Goal: Information Seeking & Learning: Learn about a topic

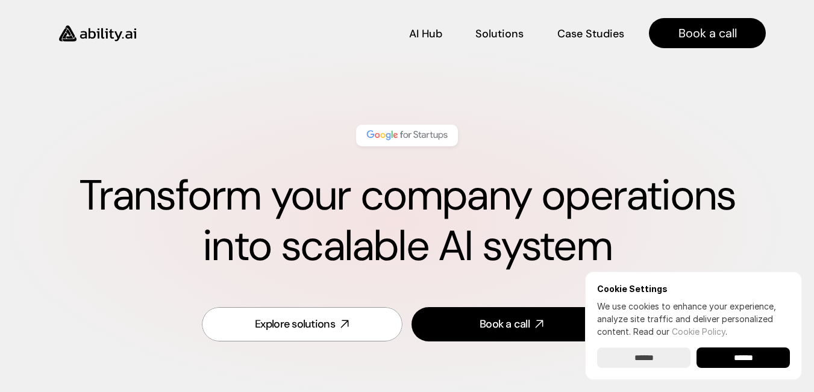
click at [292, 82] on div "Transform your company operations into scalable AI system Explore solutions Boo…" at bounding box center [407, 234] width 814 height 364
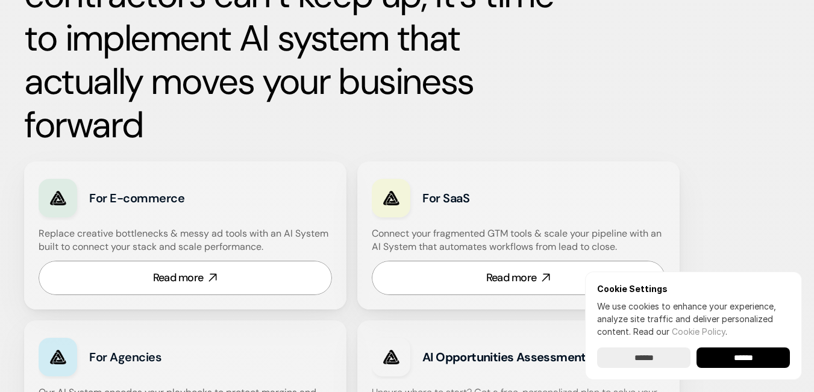
scroll to position [663, 0]
click at [743, 362] on input "******" at bounding box center [743, 358] width 93 height 20
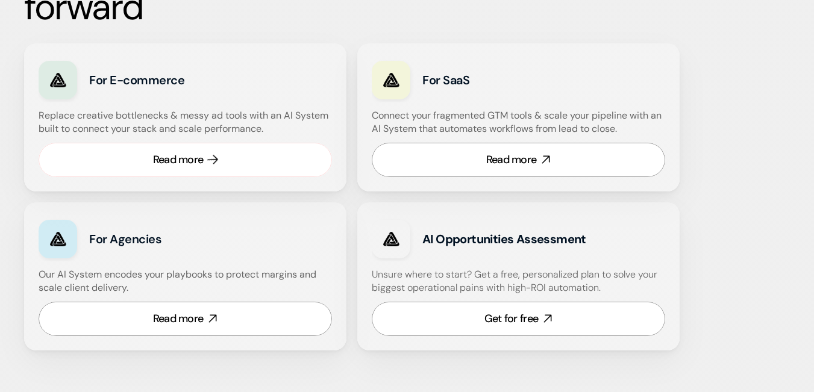
scroll to position [781, 0]
click at [193, 322] on div "Read more" at bounding box center [178, 318] width 51 height 15
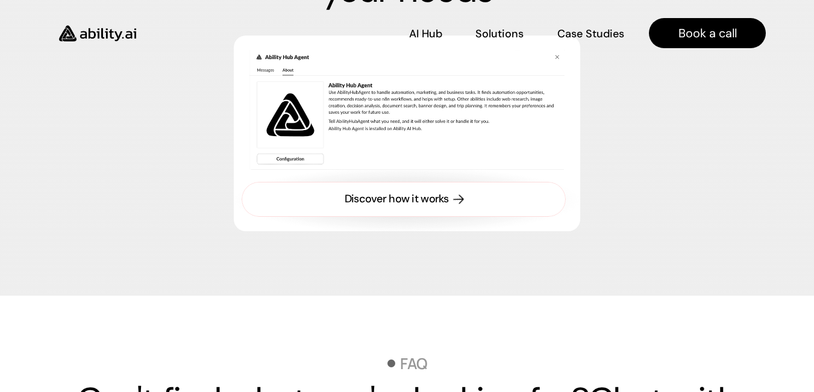
scroll to position [3918, 0]
click at [420, 201] on div "Discover how it works" at bounding box center [397, 199] width 104 height 15
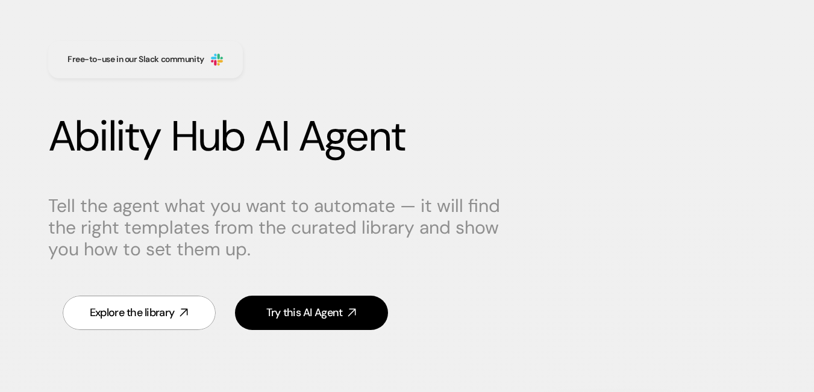
scroll to position [60, 0]
click at [134, 313] on div "Explore the library" at bounding box center [132, 312] width 84 height 15
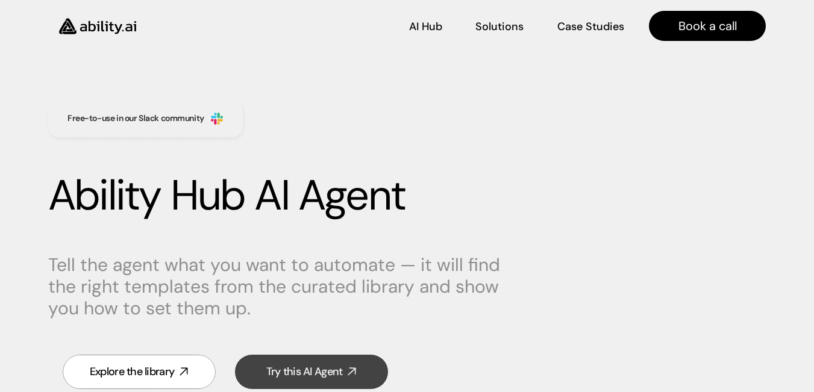
scroll to position [0, 0]
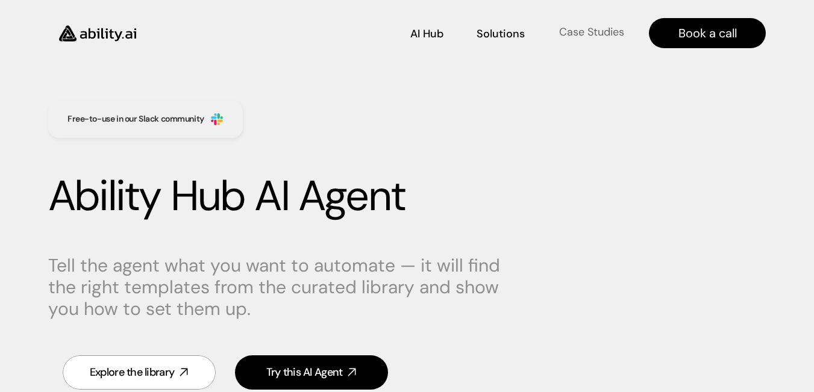
click at [591, 27] on p "Case Studies" at bounding box center [591, 32] width 65 height 15
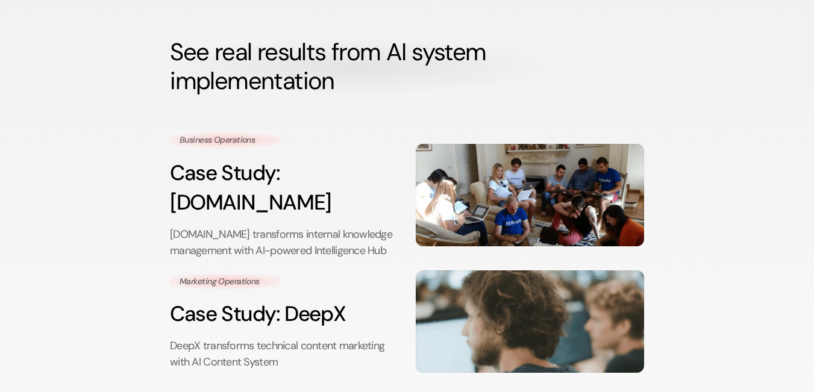
scroll to position [135, 0]
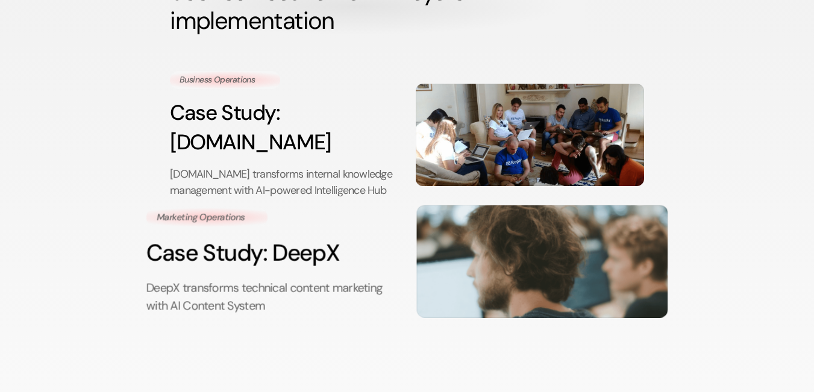
click at [277, 237] on h3 "Case Study: DeepX" at bounding box center [271, 253] width 251 height 33
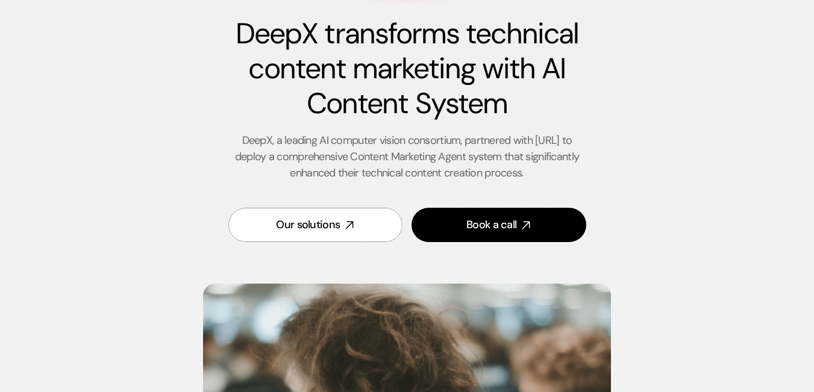
scroll to position [121, 0]
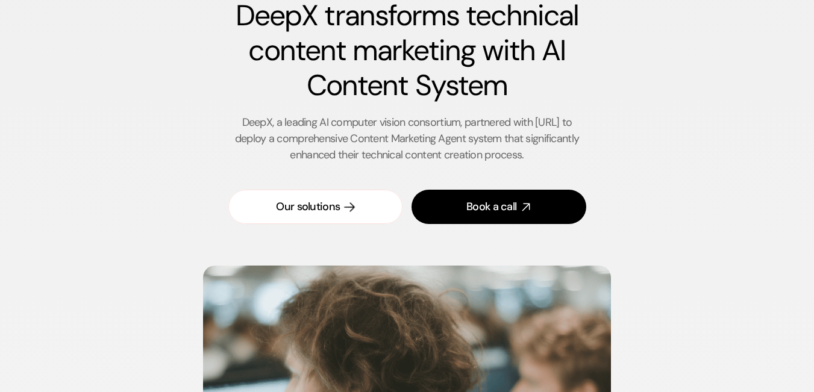
click at [345, 206] on icon at bounding box center [350, 207] width 14 height 14
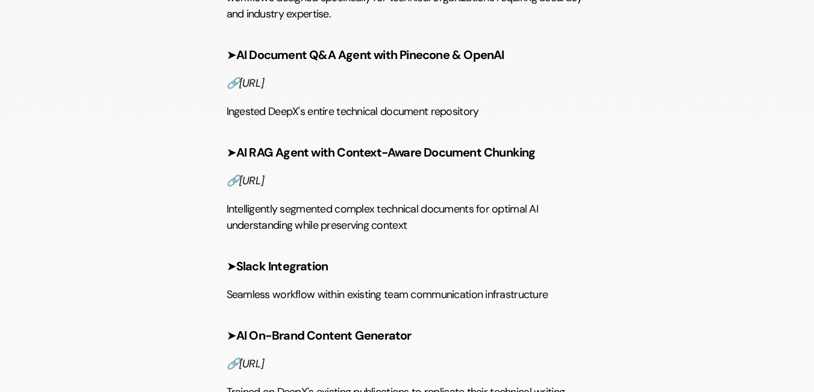
scroll to position [1507, 0]
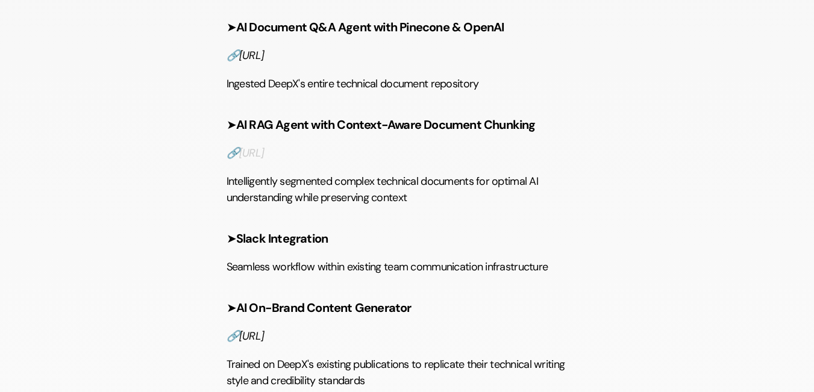
click at [264, 160] on em "https://hub.ability.ai/workflows/ai-rag-context-chunking-gdrive-pinecone-gemini" at bounding box center [251, 153] width 25 height 14
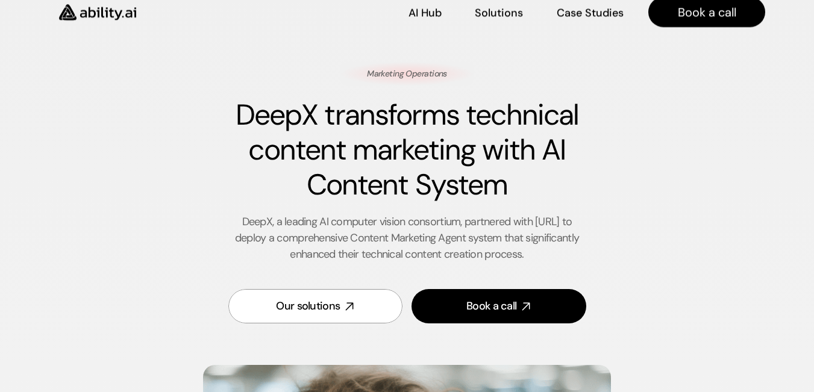
scroll to position [0, 0]
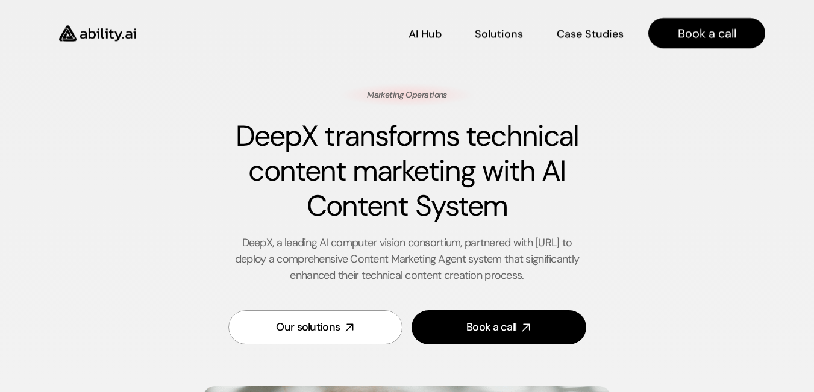
scroll to position [135, 0]
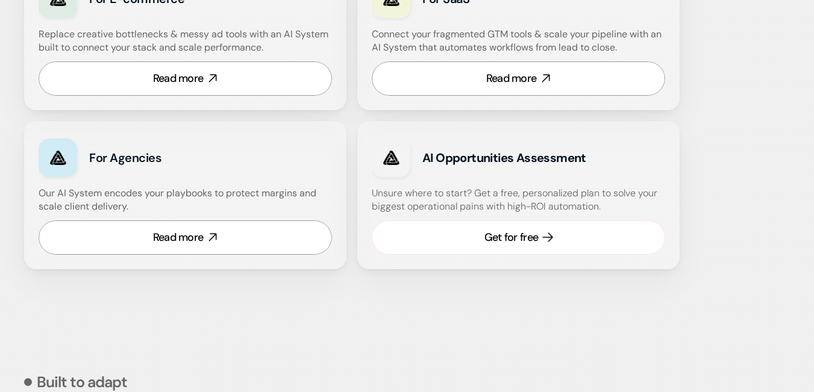
scroll to position [863, 0]
click at [542, 242] on link "Get for free" at bounding box center [519, 237] width 294 height 34
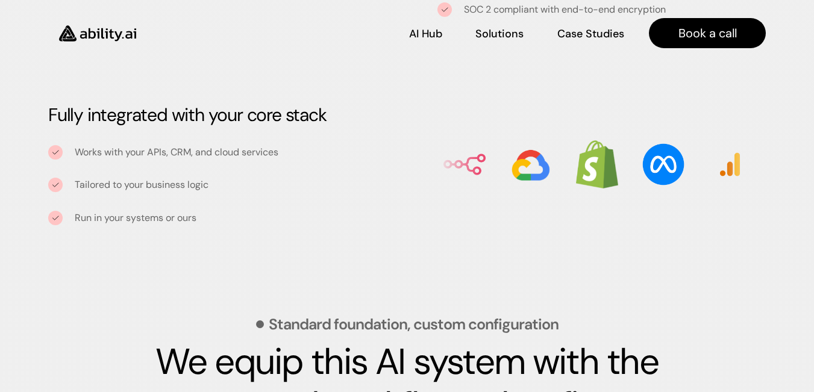
scroll to position [1526, 0]
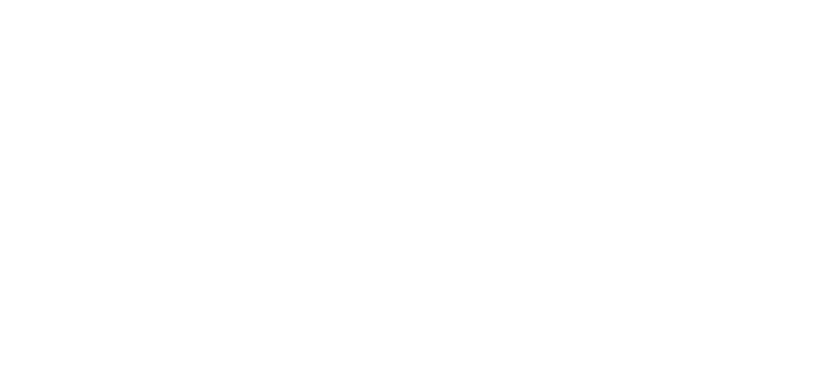
scroll to position [154, 0]
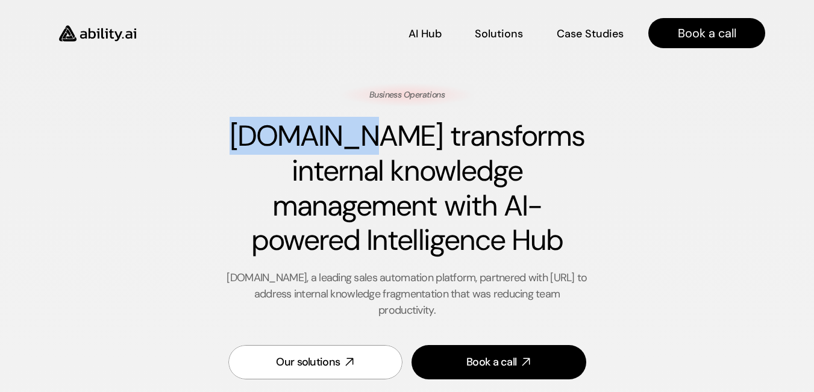
drag, startPoint x: 337, startPoint y: 137, endPoint x: 256, endPoint y: 141, distance: 80.9
click at [253, 141] on h1 "[DOMAIN_NAME] transforms internal knowledge management with AI-powered Intellig…" at bounding box center [408, 188] width 362 height 139
click at [277, 137] on h1 "[DOMAIN_NAME] transforms internal knowledge management with AI-powered Intellig…" at bounding box center [408, 188] width 362 height 139
drag, startPoint x: 245, startPoint y: 138, endPoint x: 325, endPoint y: 131, distance: 80.5
click at [325, 131] on h1 "[DOMAIN_NAME] transforms internal knowledge management with AI-powered Intellig…" at bounding box center [408, 188] width 362 height 139
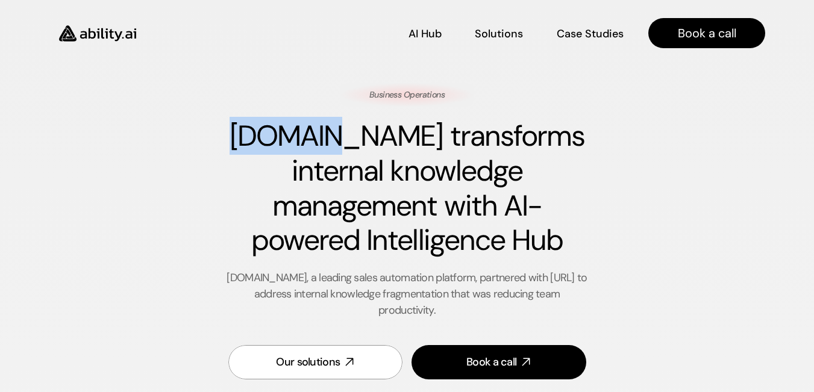
drag, startPoint x: 318, startPoint y: 134, endPoint x: 284, endPoint y: 136, distance: 33.8
click at [318, 134] on h1 "[DOMAIN_NAME] transforms internal knowledge management with AI-powered Intellig…" at bounding box center [408, 188] width 362 height 139
click at [261, 139] on h1 "[DOMAIN_NAME] transforms internal knowledge management with AI-powered Intellig…" at bounding box center [408, 188] width 362 height 139
drag, startPoint x: 244, startPoint y: 139, endPoint x: 329, endPoint y: 131, distance: 85.3
click at [329, 131] on h1 "[DOMAIN_NAME] transforms internal knowledge management with AI-powered Intellig…" at bounding box center [408, 188] width 362 height 139
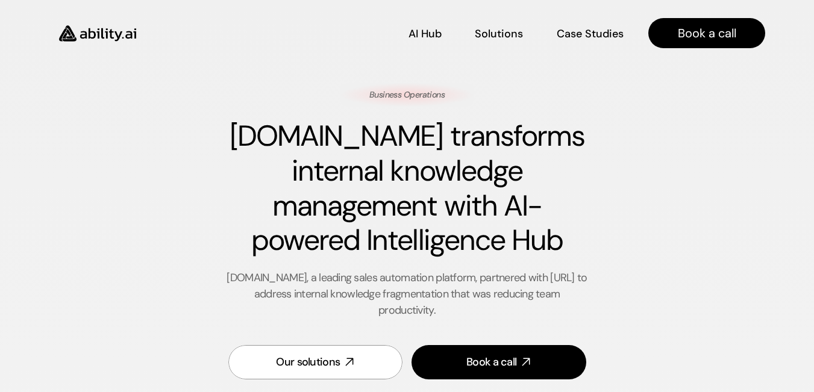
click at [690, 207] on div "Business Operations [DOMAIN_NAME] transforms internal knowledge management with…" at bounding box center [408, 238] width 702 height 311
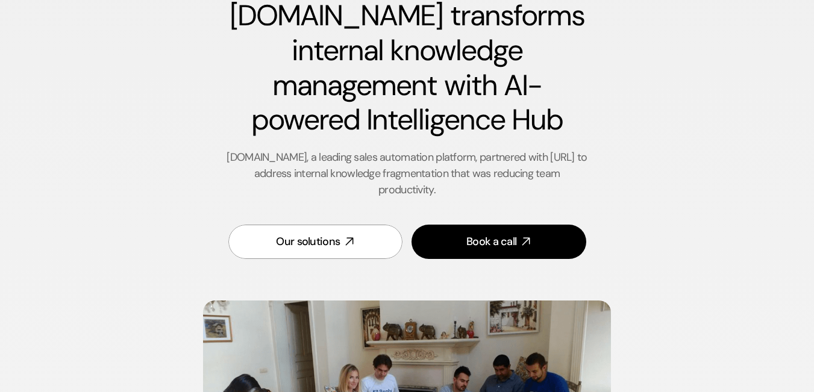
scroll to position [241, 0]
